Goal: Navigation & Orientation: Understand site structure

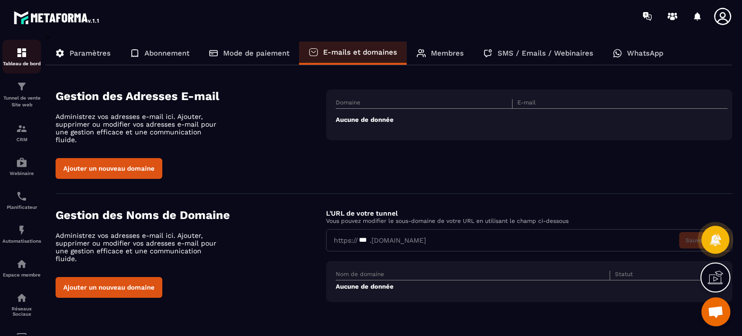
click at [20, 64] on p "Tableau de bord" at bounding box center [21, 63] width 39 height 5
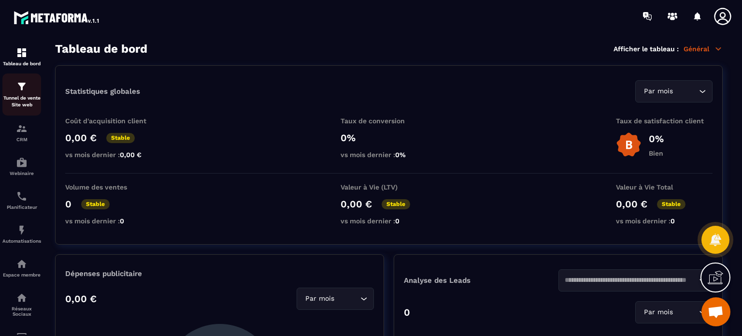
click at [18, 93] on div "Tunnel de vente Site web" at bounding box center [21, 95] width 39 height 28
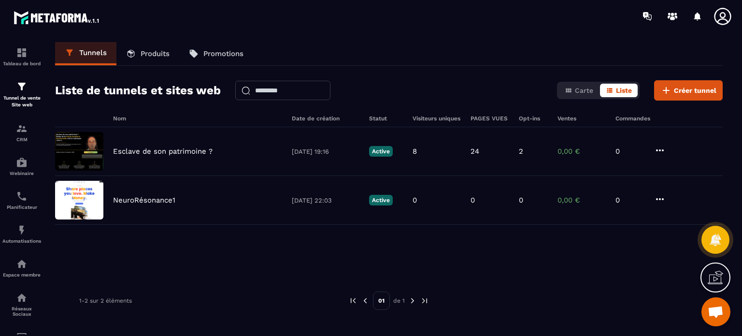
click at [213, 110] on div "Tunnels Produits Promotions Liste de tunnels et sites web Carte Liste Créer tun…" at bounding box center [388, 187] width 687 height 290
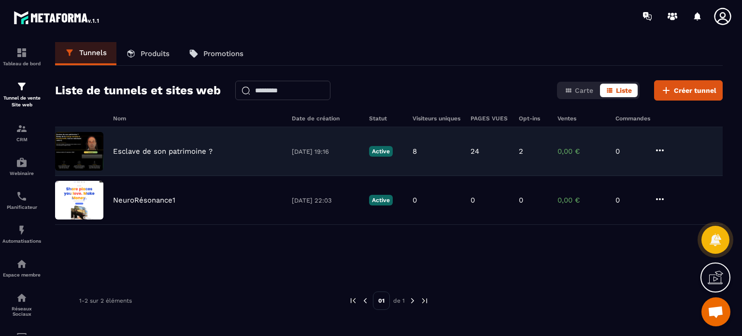
click at [175, 150] on p "Esclave de son patrimoine ?" at bounding box center [162, 151] width 99 height 9
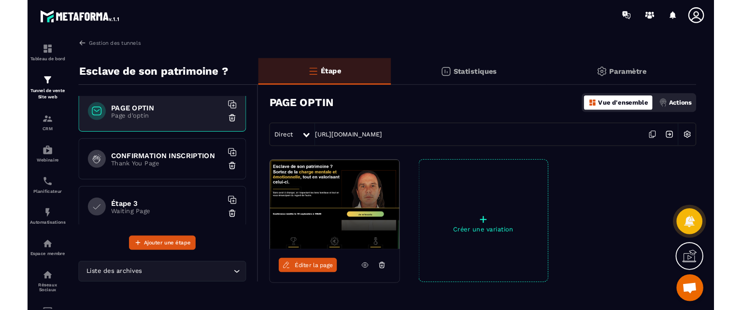
scroll to position [3, 0]
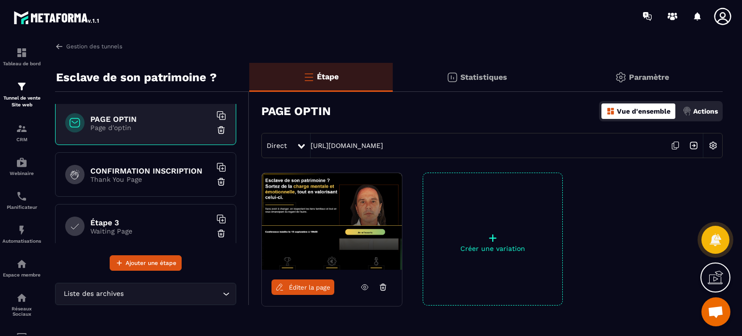
click at [699, 108] on p "Actions" at bounding box center [705, 111] width 25 height 8
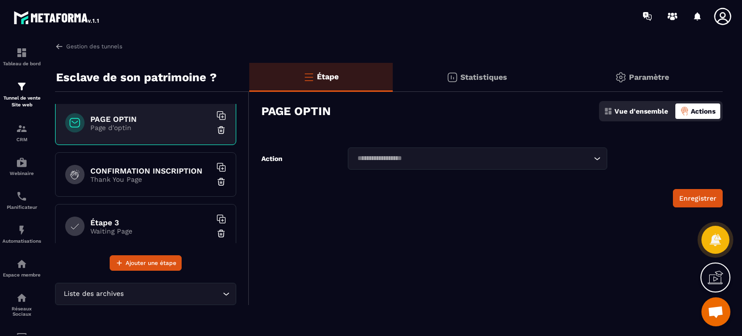
click at [634, 117] on div "Vue d'ensemble" at bounding box center [635, 110] width 69 height 15
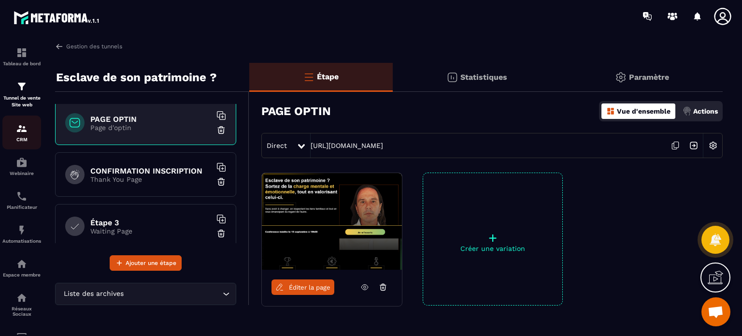
click at [19, 131] on img at bounding box center [22, 129] width 12 height 12
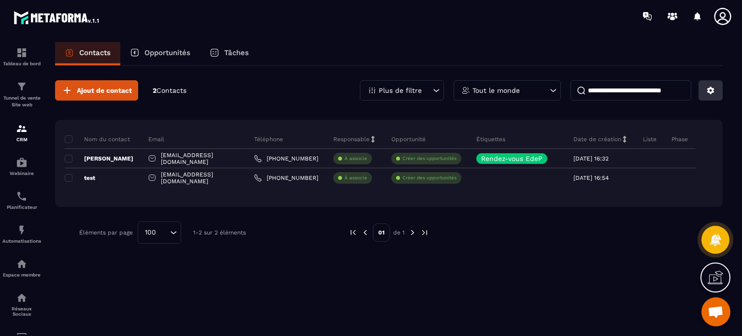
click at [706, 94] on icon at bounding box center [710, 90] width 9 height 9
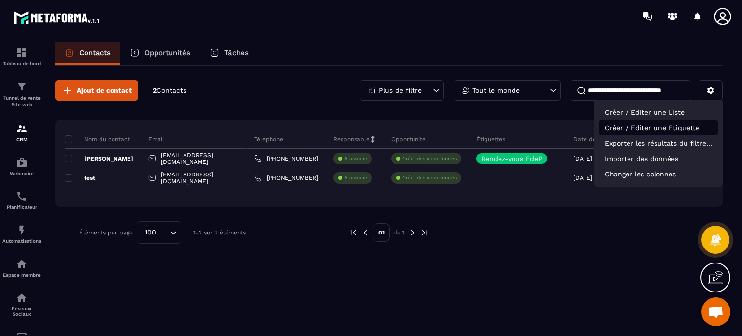
click at [655, 126] on p "Créer / Editer une Etiquette" at bounding box center [658, 127] width 119 height 15
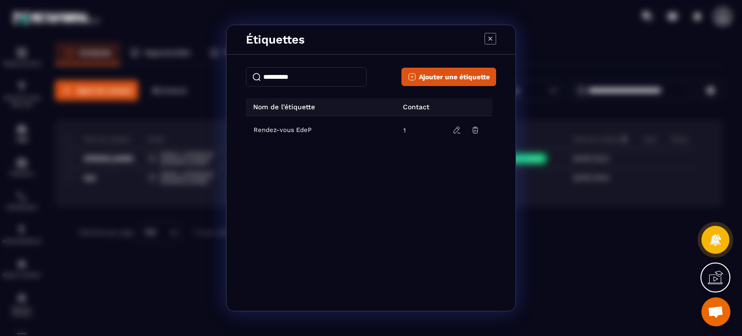
click at [491, 34] on icon "Modal window" at bounding box center [490, 39] width 12 height 12
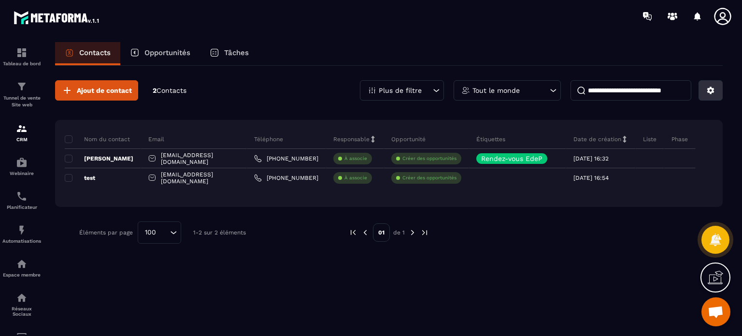
click at [707, 96] on button at bounding box center [710, 90] width 24 height 20
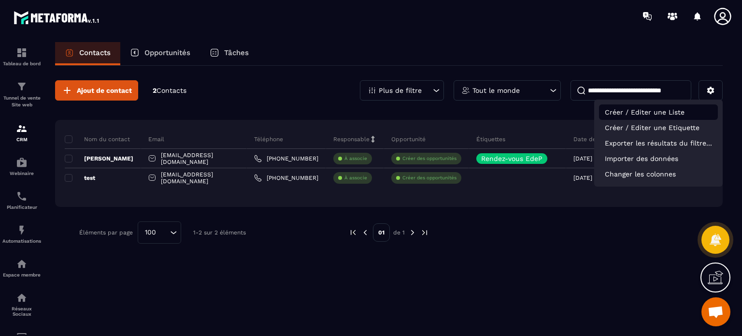
click at [655, 115] on p "Créer / Editer une Liste" at bounding box center [658, 111] width 119 height 15
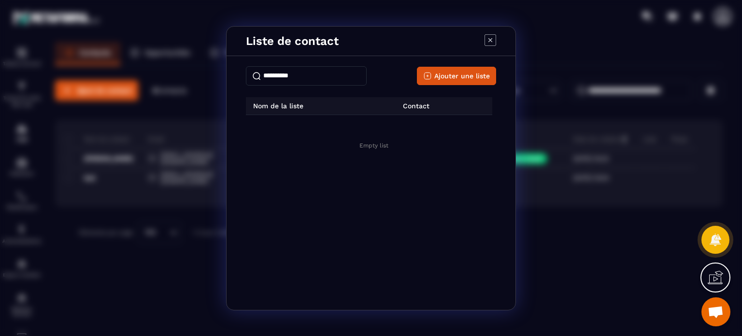
click at [496, 38] on div "Liste de contact" at bounding box center [370, 41] width 289 height 29
click at [494, 45] on icon "Modal window" at bounding box center [489, 39] width 11 height 11
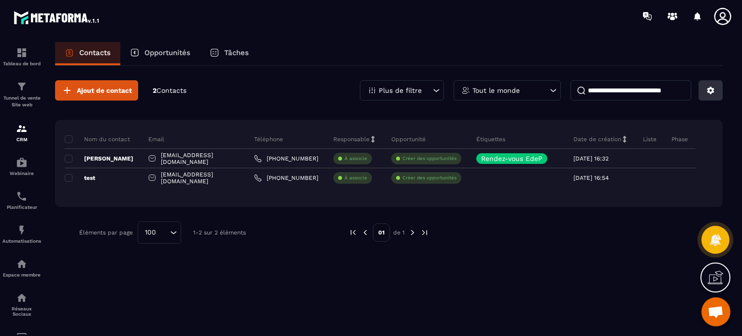
click at [709, 92] on icon at bounding box center [710, 90] width 9 height 9
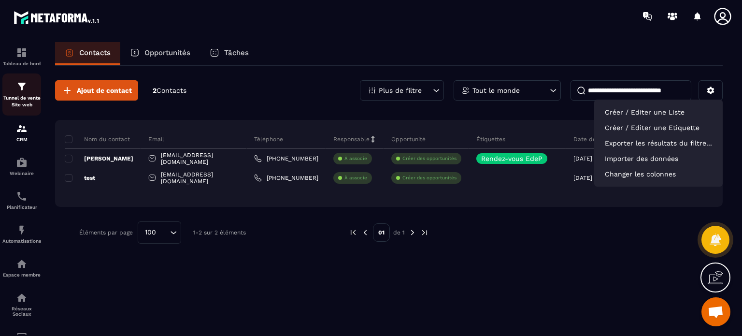
click at [17, 94] on div "Tunnel de vente Site web" at bounding box center [21, 95] width 39 height 28
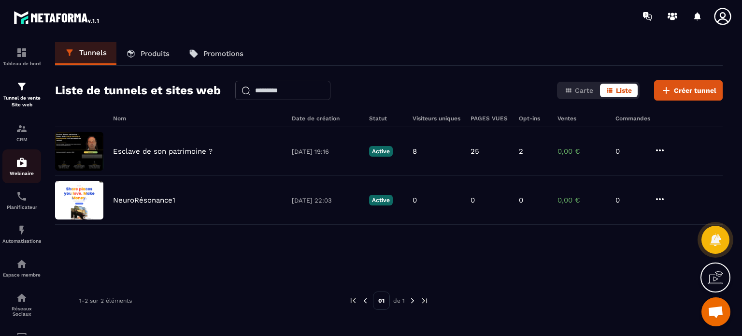
click at [7, 171] on p "Webinaire" at bounding box center [21, 172] width 39 height 5
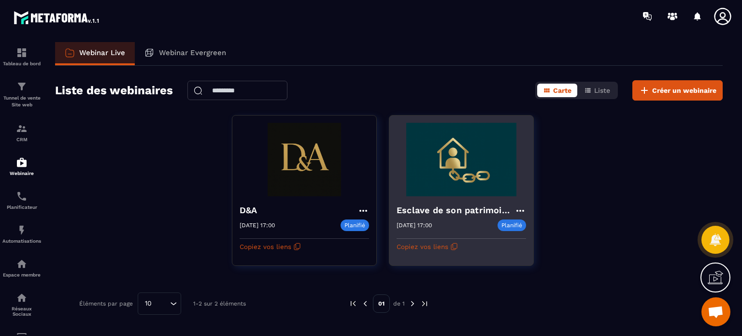
click at [441, 169] on img at bounding box center [460, 159] width 129 height 73
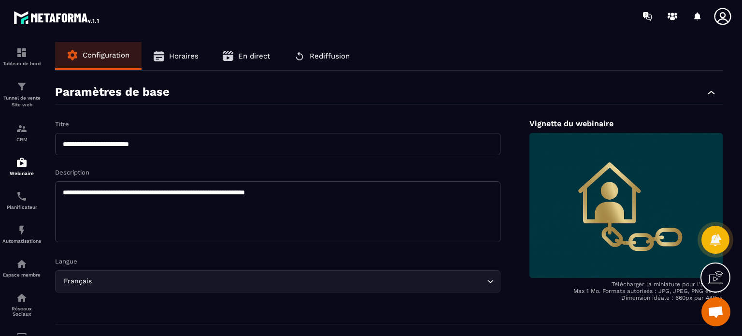
click at [718, 16] on icon at bounding box center [722, 16] width 19 height 19
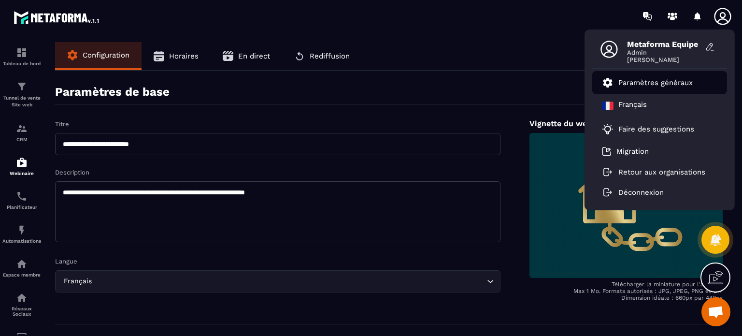
click at [659, 80] on p "Paramètres généraux" at bounding box center [655, 82] width 74 height 9
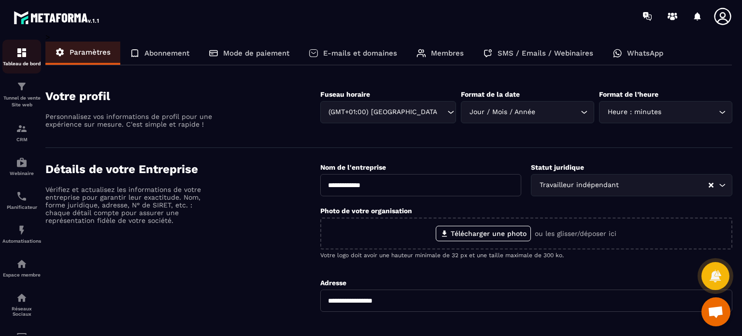
click at [17, 47] on img at bounding box center [22, 53] width 12 height 12
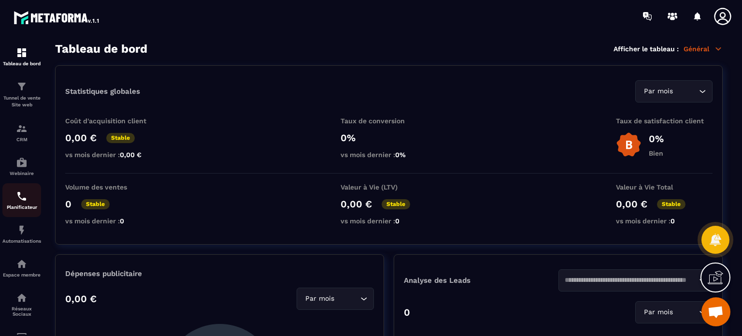
click at [4, 202] on div "Planificateur" at bounding box center [21, 199] width 39 height 19
